Goal: Find specific page/section: Find specific page/section

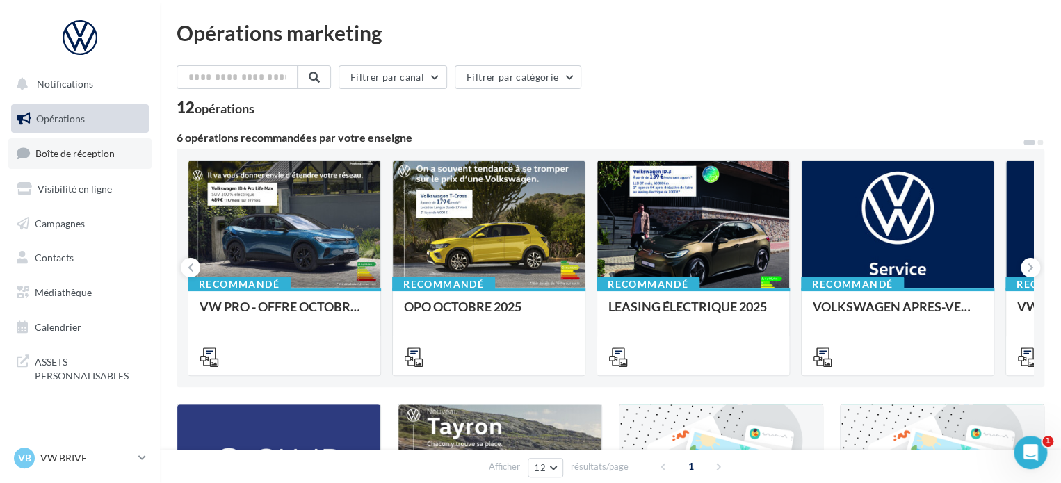
click at [113, 158] on span "Boîte de réception" at bounding box center [74, 153] width 79 height 12
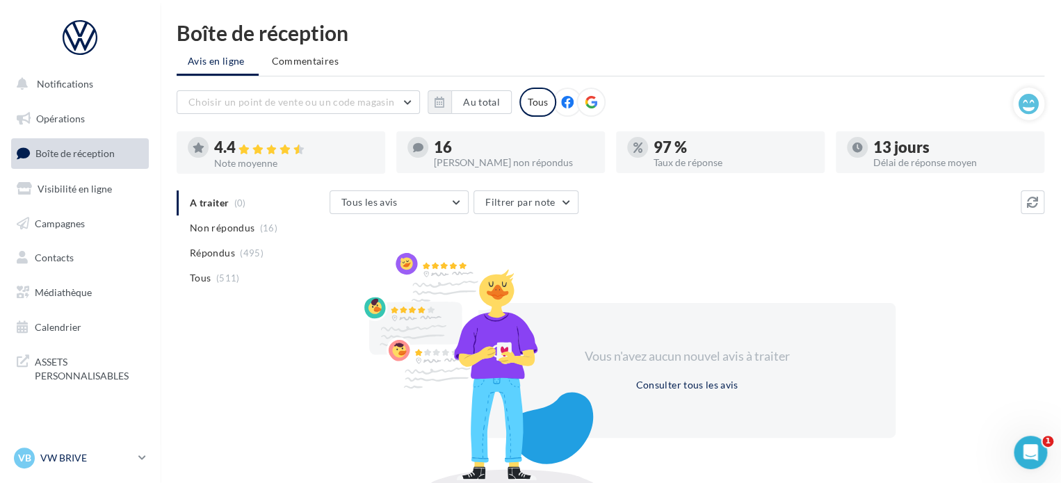
click at [136, 465] on link "VB VW BRIVE vw-bri-sdes" at bounding box center [80, 458] width 138 height 26
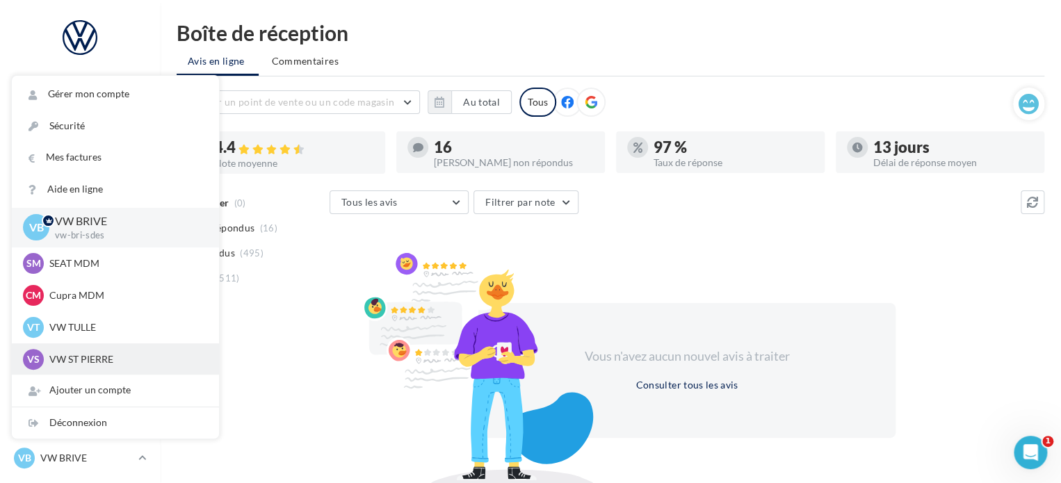
click at [107, 355] on p "VW ST PIERRE" at bounding box center [125, 360] width 153 height 14
